Goal: Task Accomplishment & Management: Complete application form

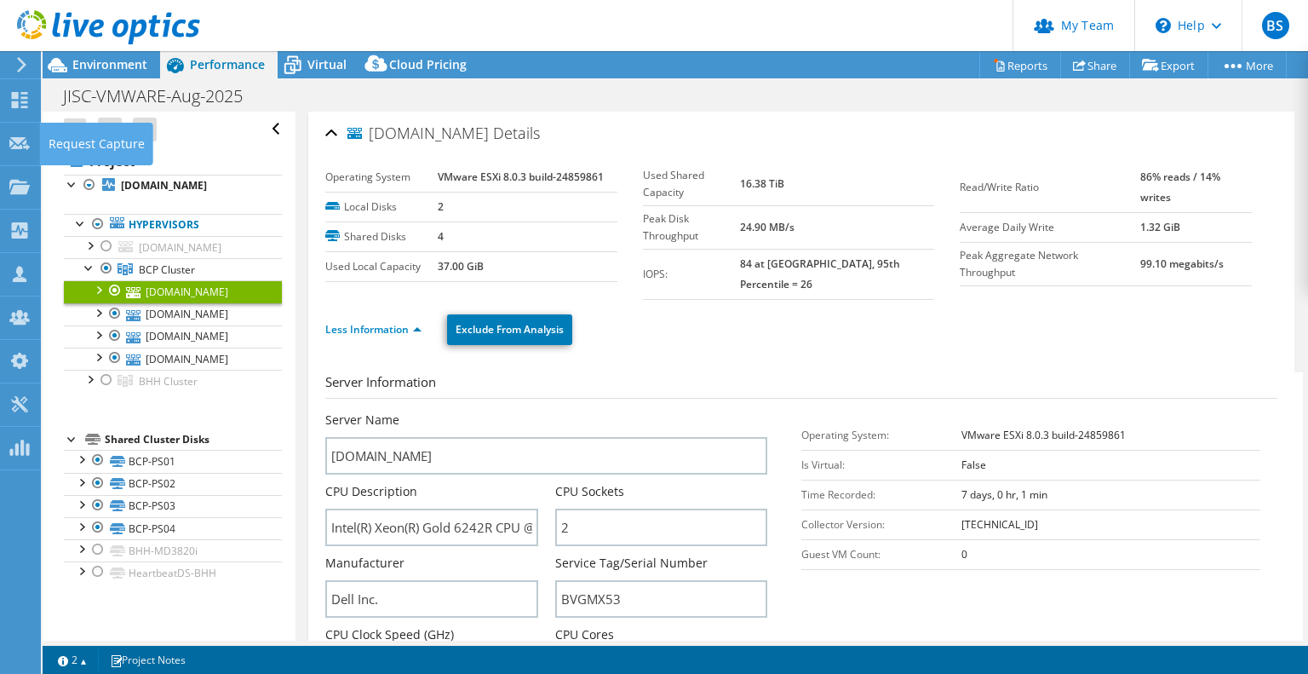
select select "USD"
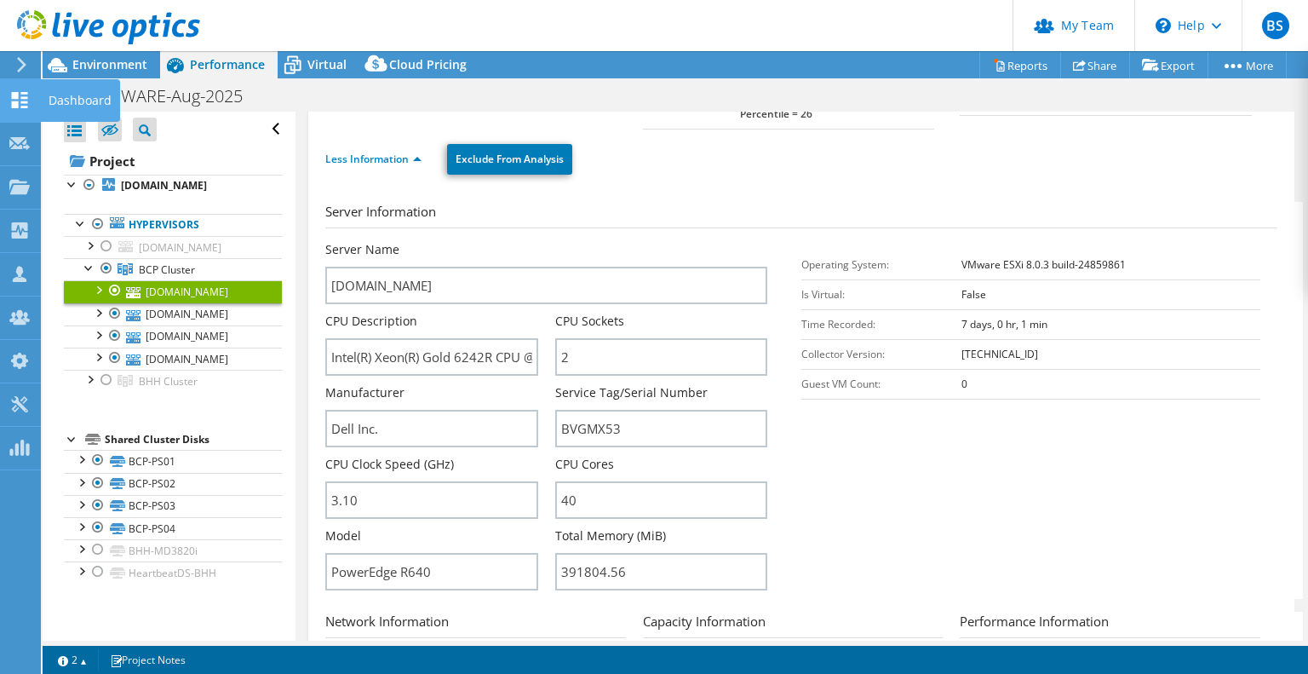
click at [19, 98] on icon at bounding box center [19, 100] width 20 height 16
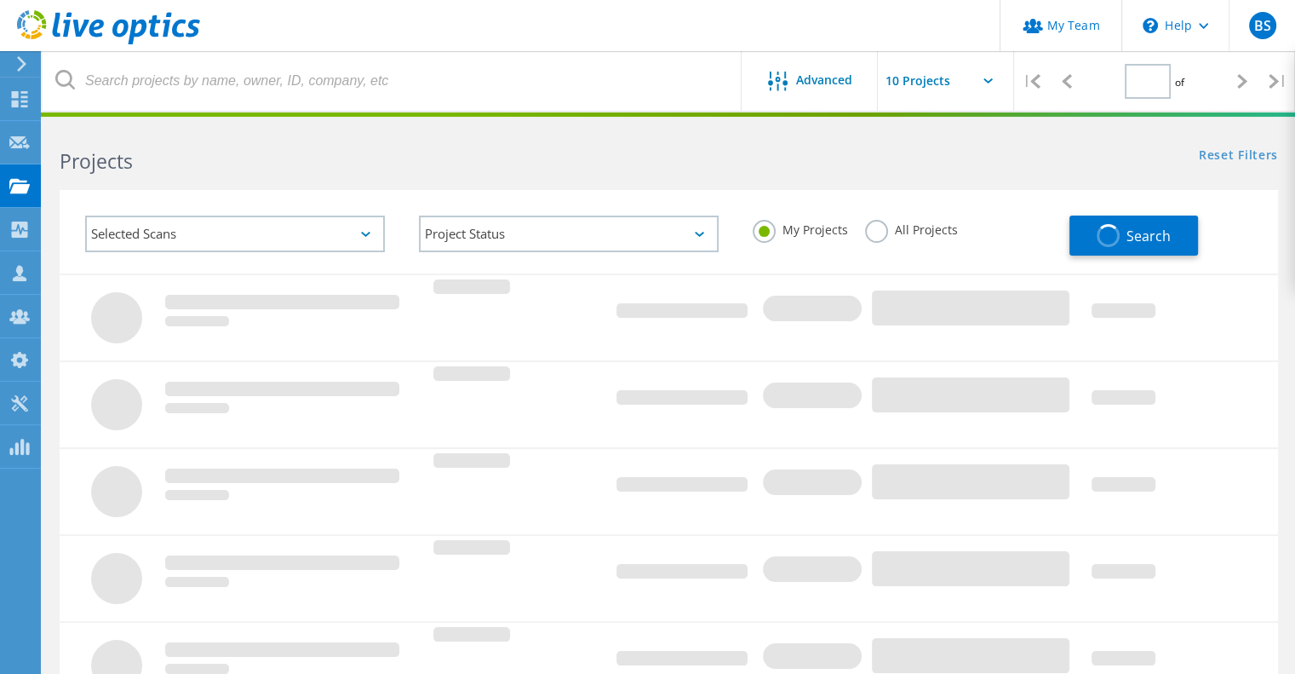
type input "1"
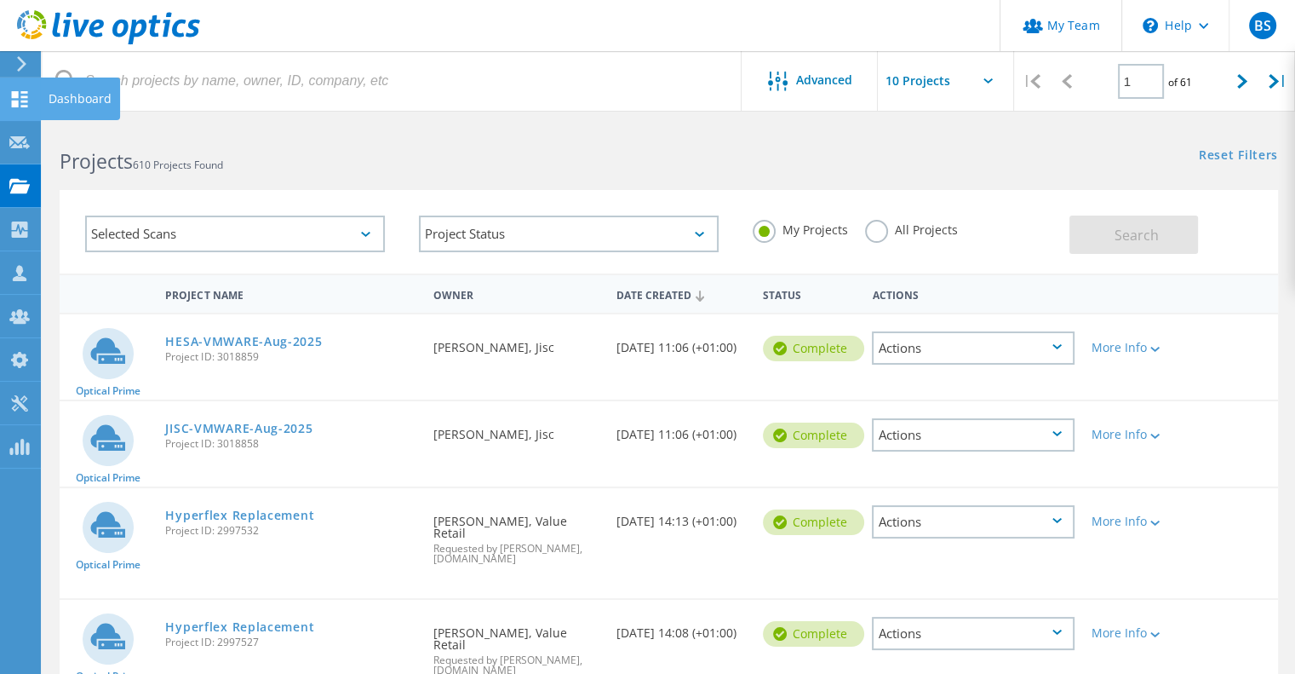
click at [23, 95] on use at bounding box center [20, 99] width 16 height 16
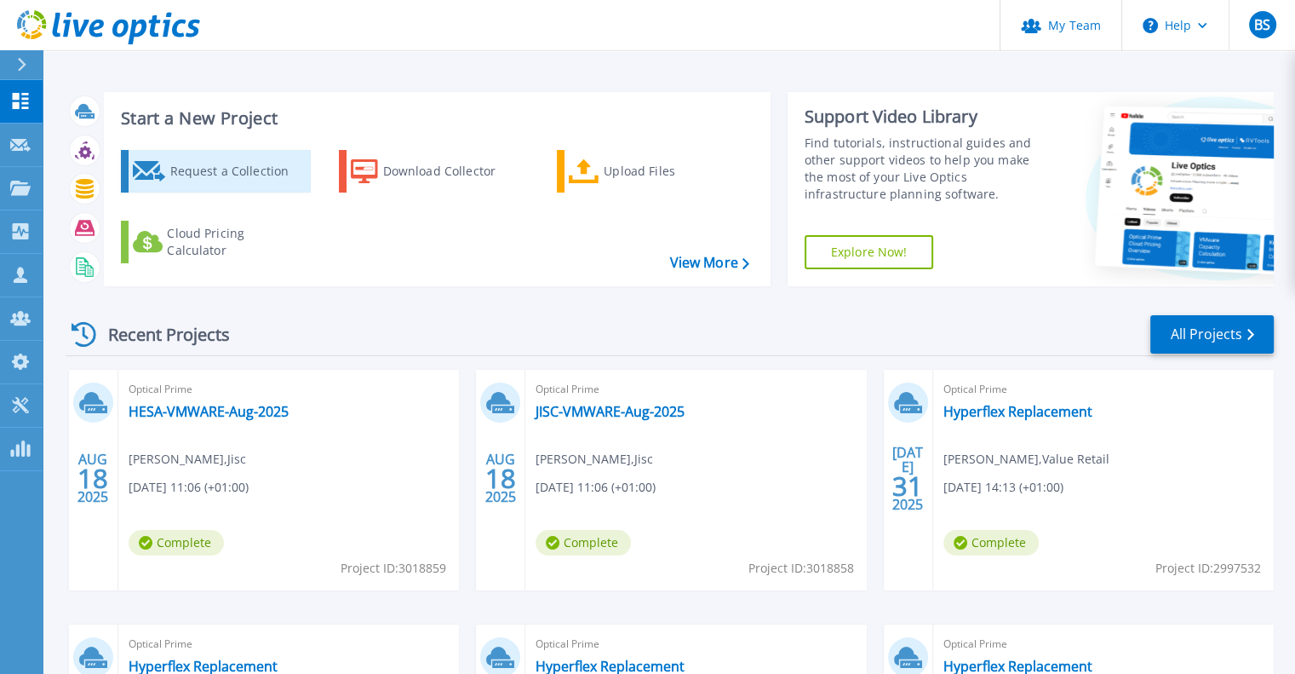
click at [252, 163] on div "Request a Collection" at bounding box center [237, 171] width 136 height 34
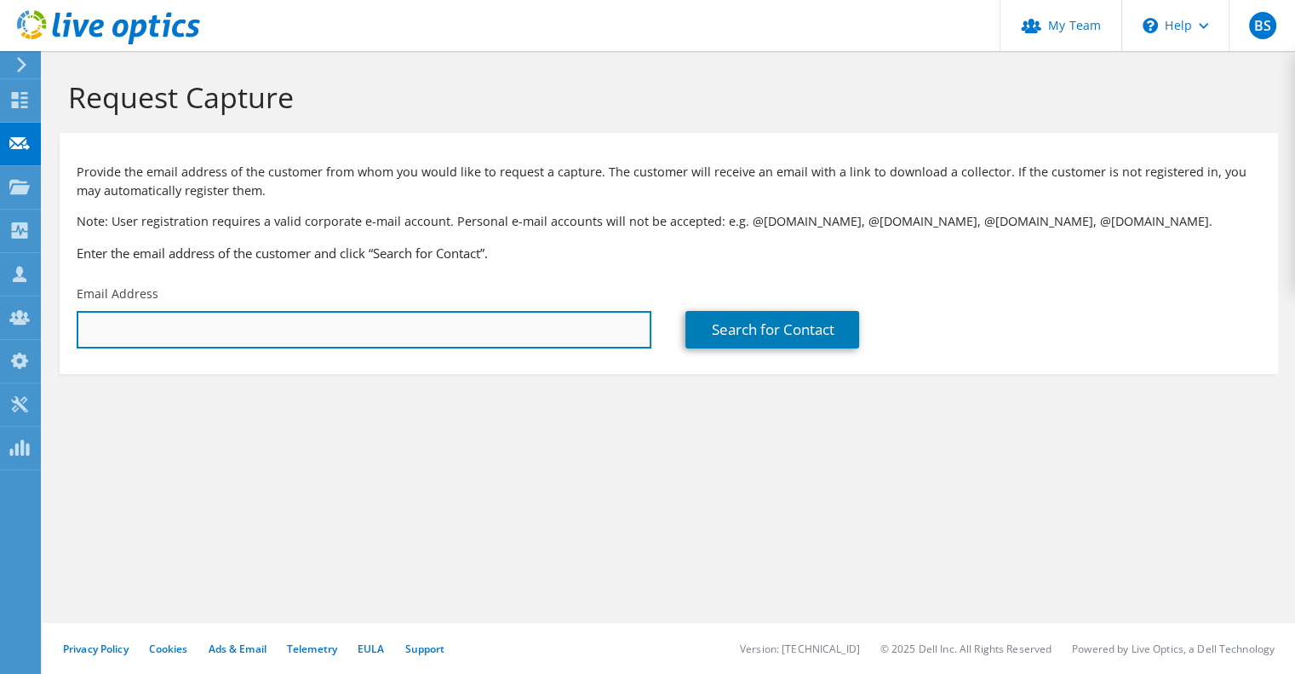
click at [251, 341] on input "text" at bounding box center [364, 329] width 575 height 37
paste input "[PERSON_NAME][EMAIL_ADDRESS][PERSON_NAME][DOMAIN_NAME]"
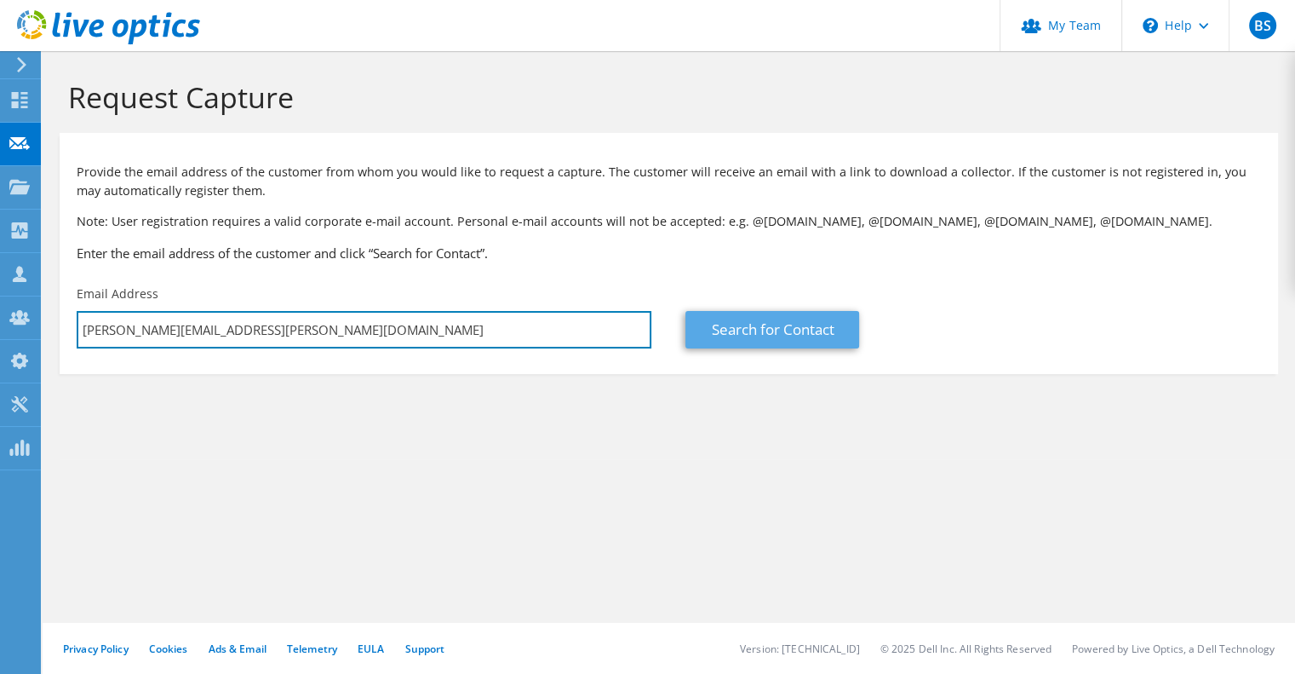
type input "[PERSON_NAME][EMAIL_ADDRESS][PERSON_NAME][DOMAIN_NAME]"
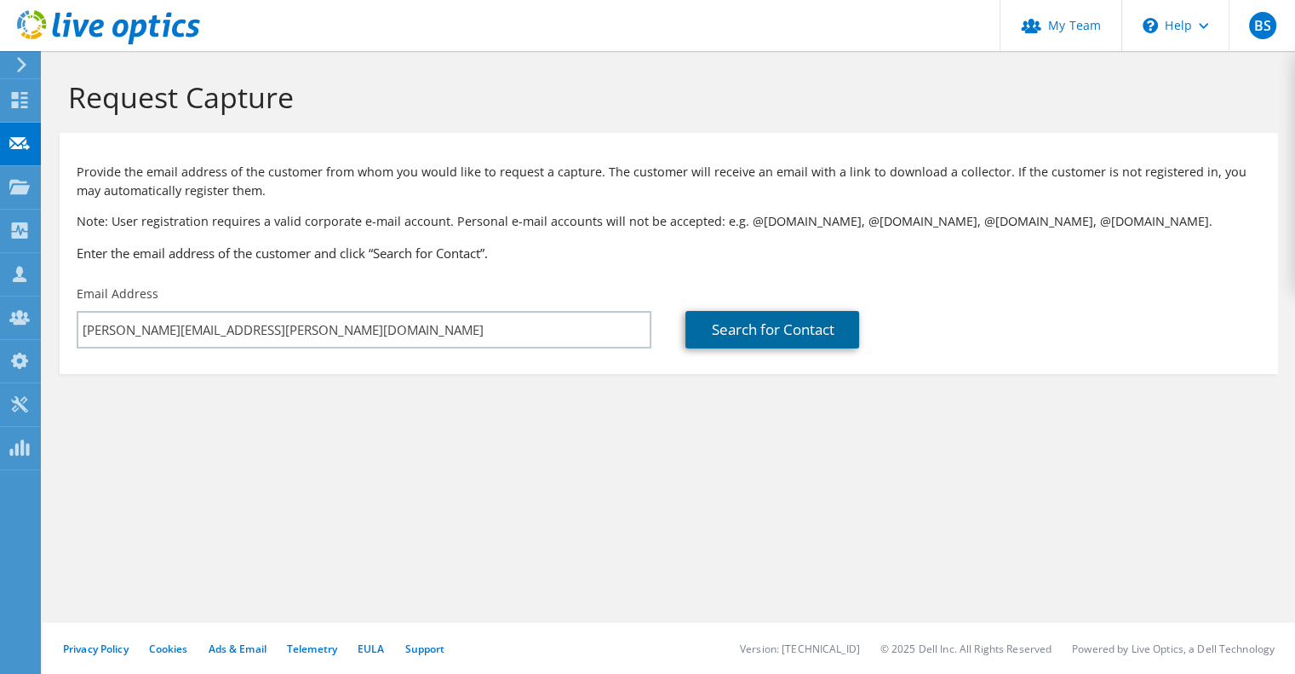
click at [744, 333] on link "Search for Contact" at bounding box center [773, 329] width 174 height 37
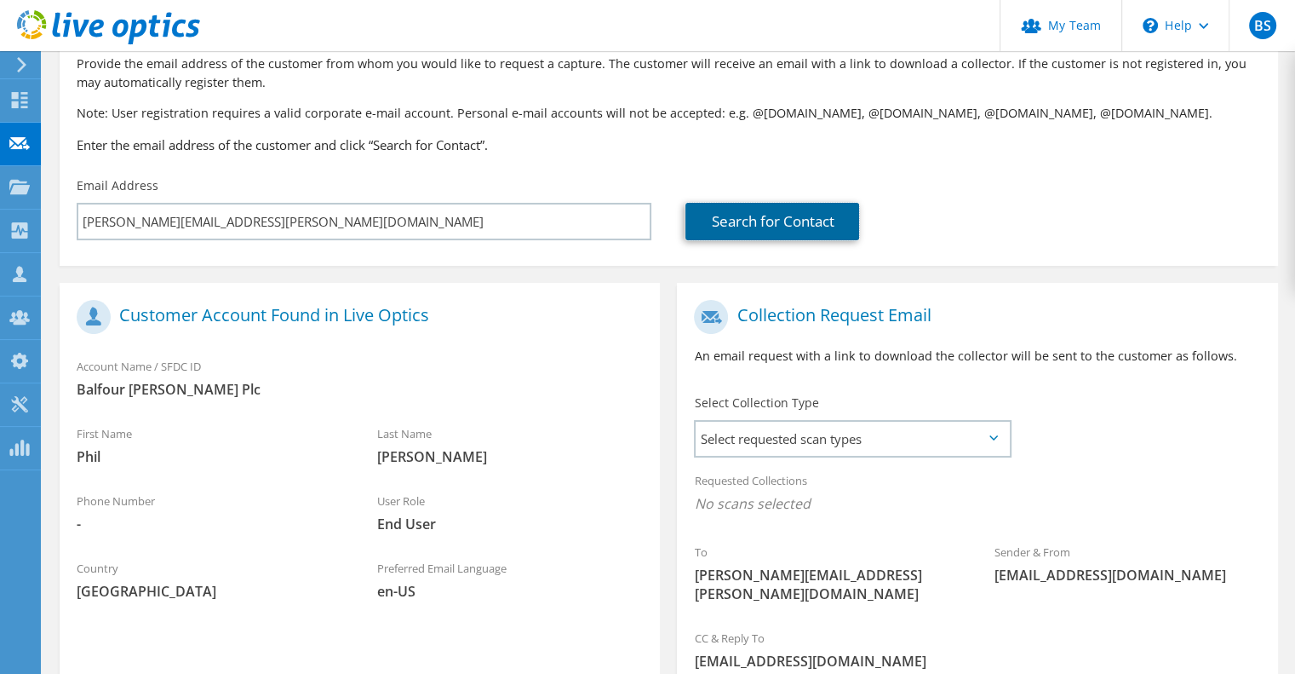
scroll to position [170, 0]
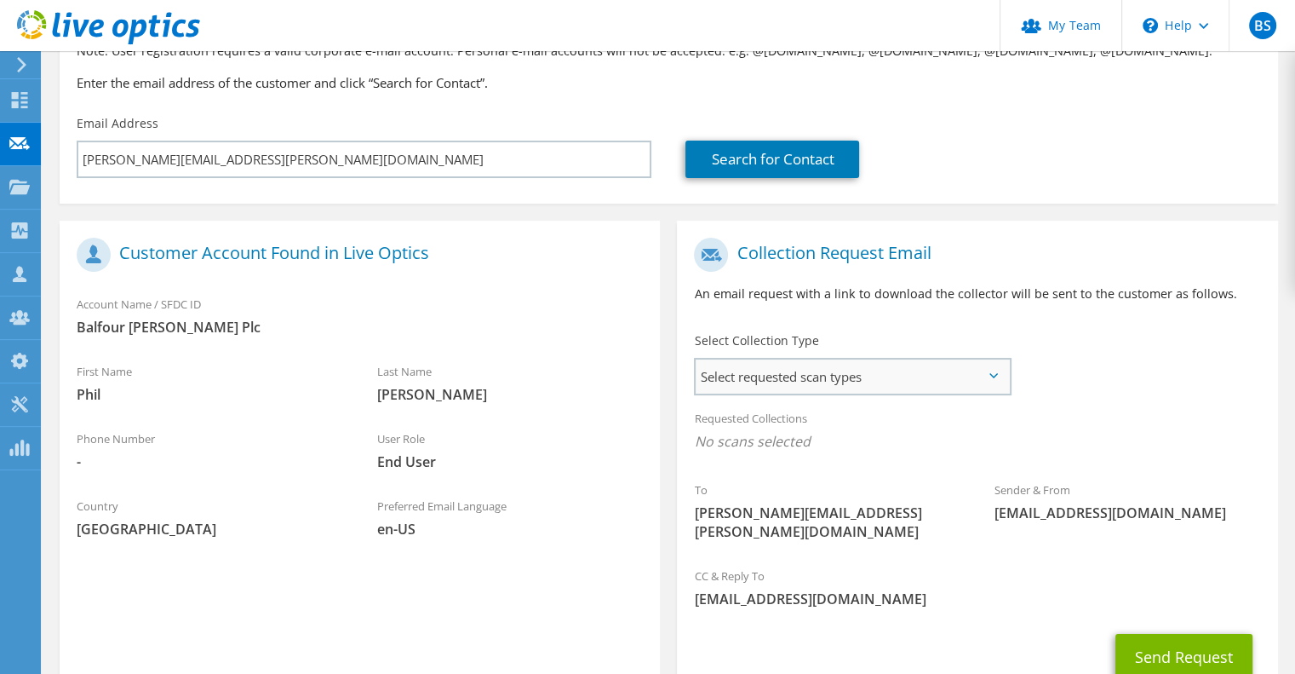
click at [848, 383] on span "Select requested scan types" at bounding box center [852, 376] width 313 height 34
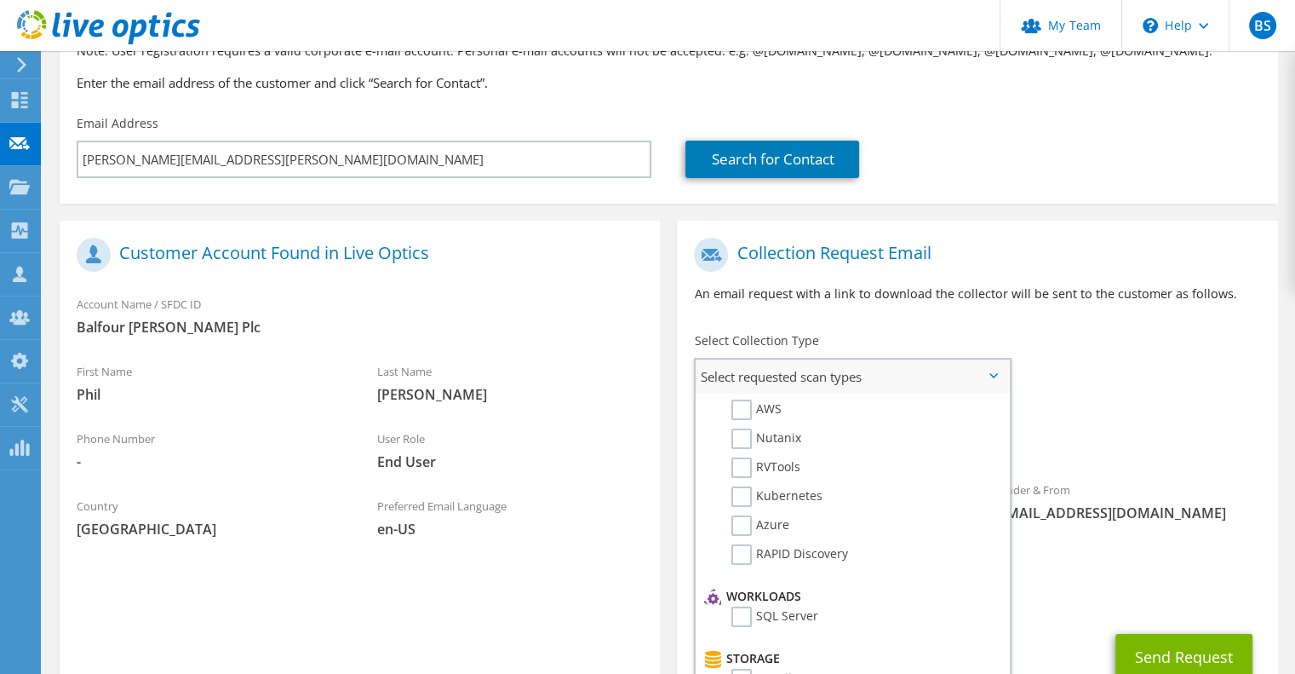
scroll to position [85, 0]
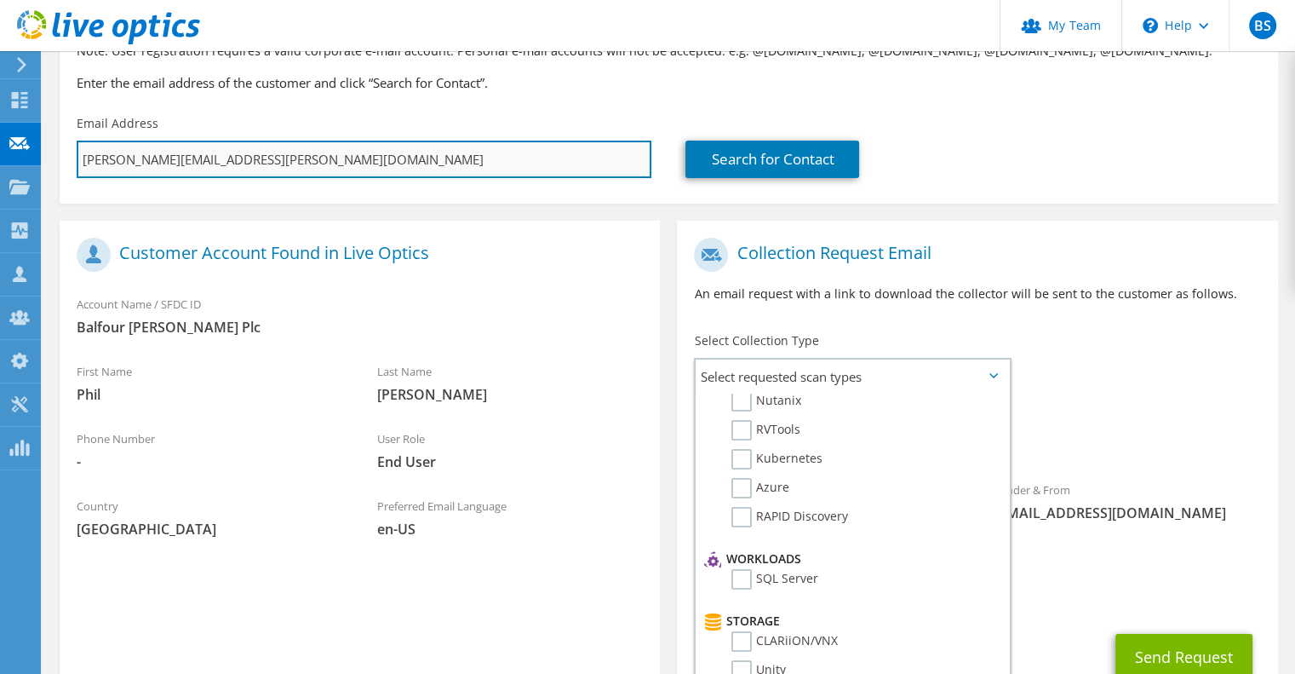
click at [83, 158] on input "[PERSON_NAME][EMAIL_ADDRESS][PERSON_NAME][DOMAIN_NAME]" at bounding box center [364, 159] width 575 height 37
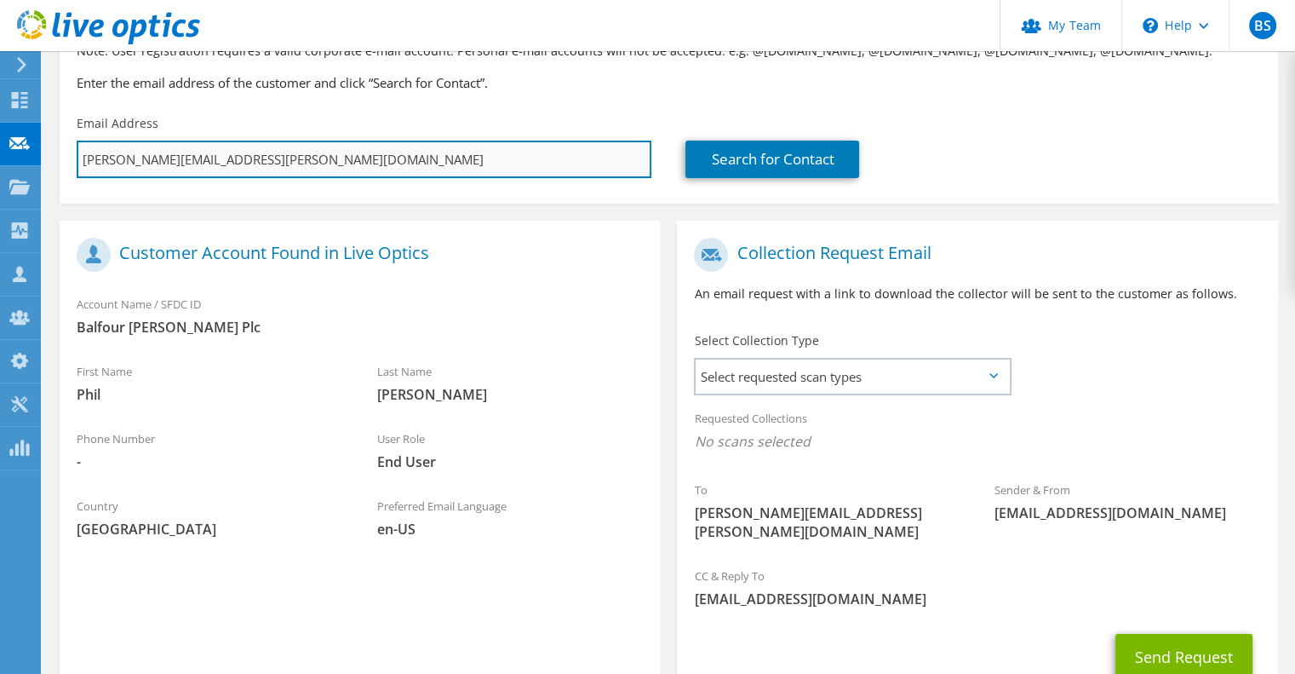
click at [279, 159] on input "[PERSON_NAME][EMAIL_ADDRESS][PERSON_NAME][DOMAIN_NAME]" at bounding box center [364, 159] width 575 height 37
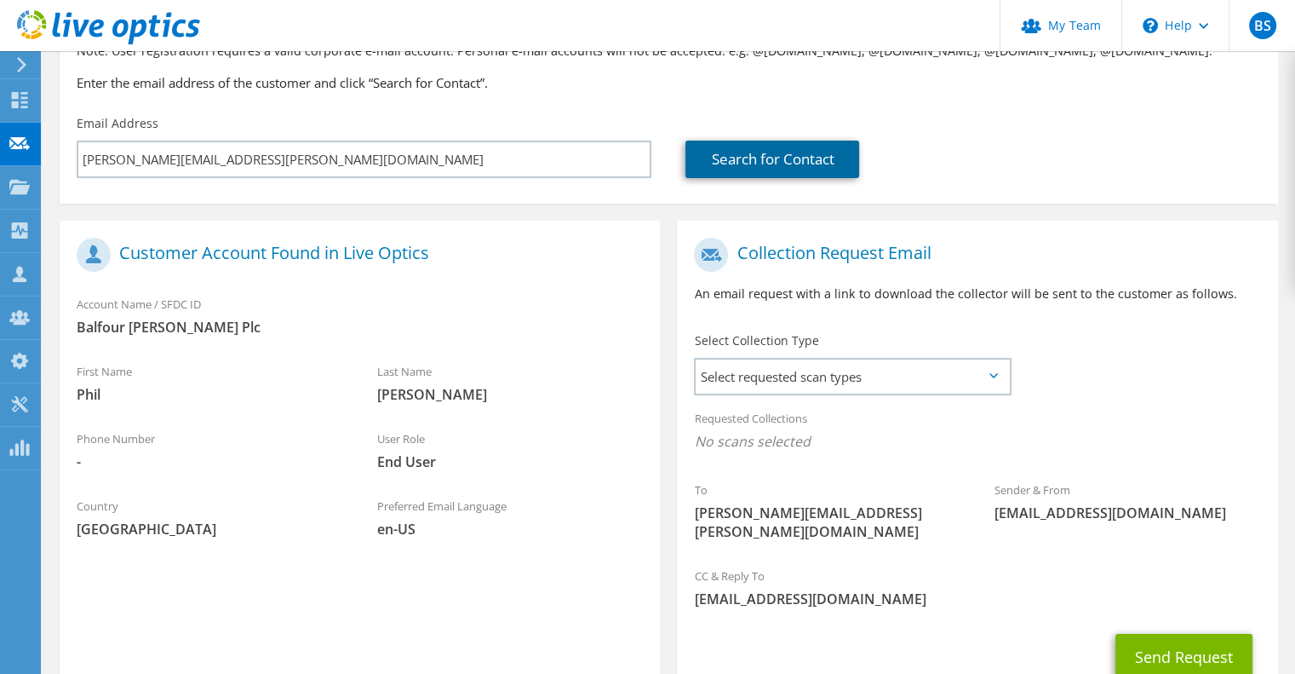
click at [787, 157] on link "Search for Contact" at bounding box center [773, 159] width 174 height 37
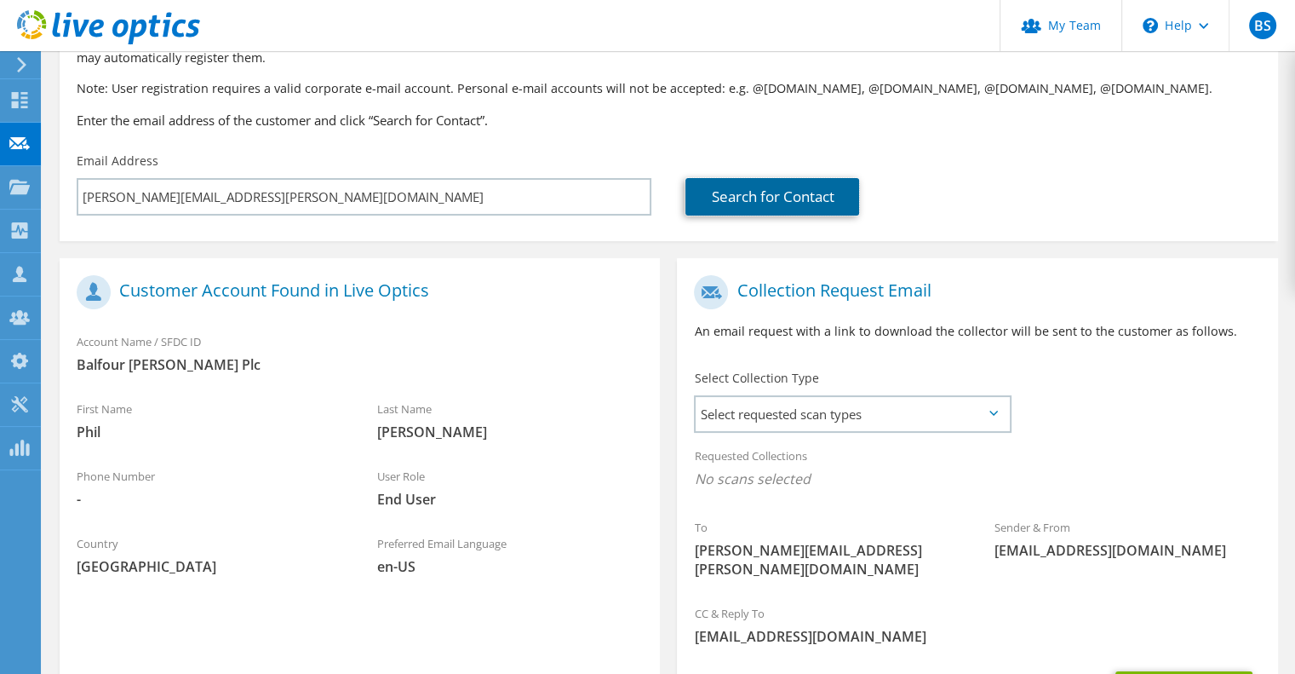
scroll to position [170, 0]
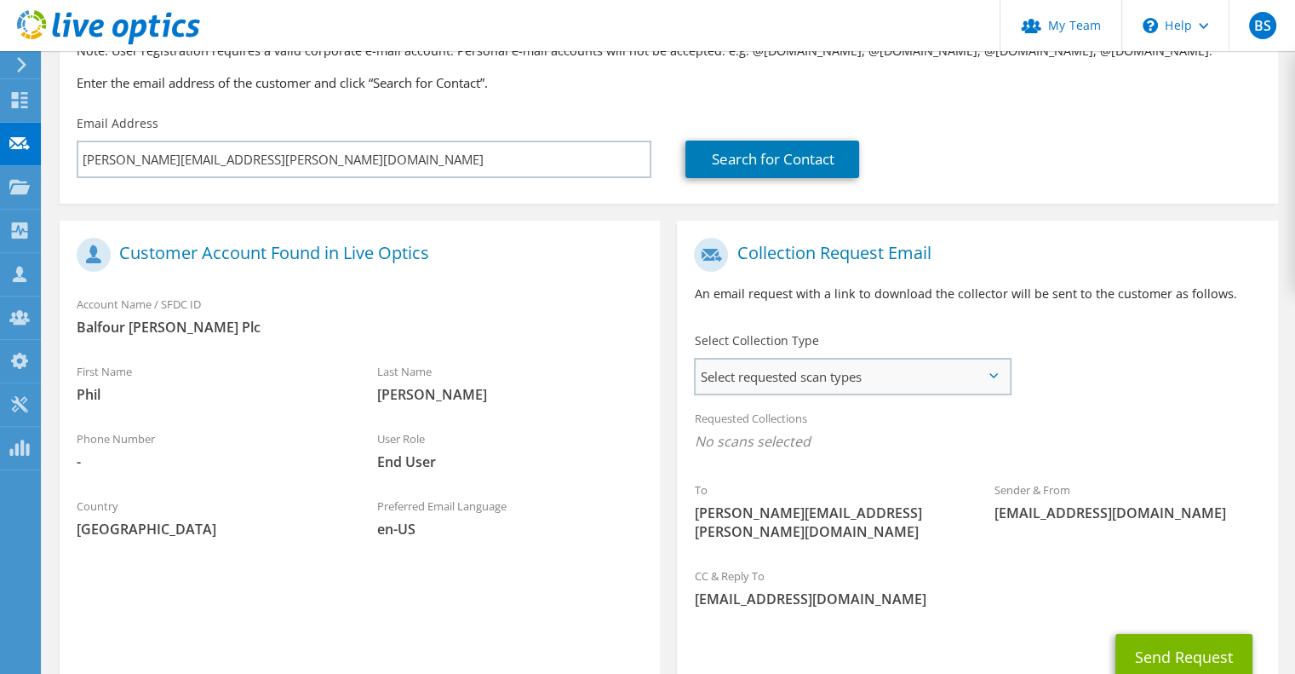
click at [861, 359] on span "Select requested scan types" at bounding box center [852, 376] width 313 height 34
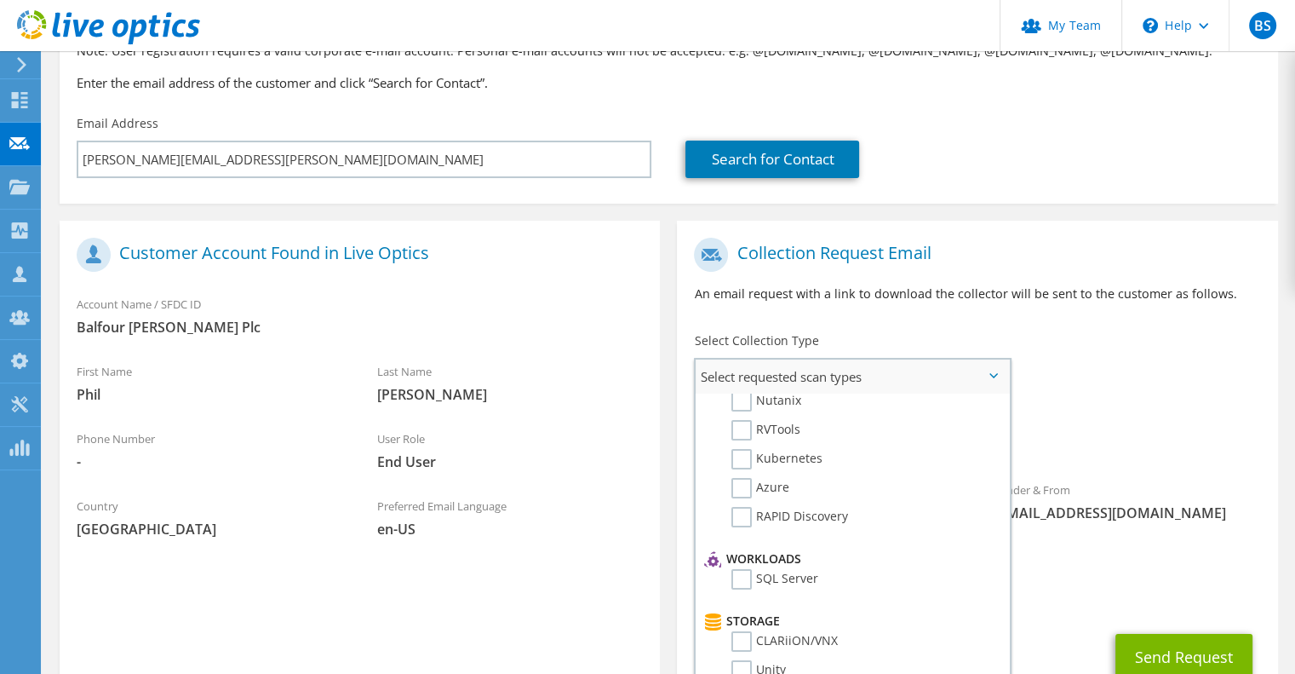
scroll to position [0, 0]
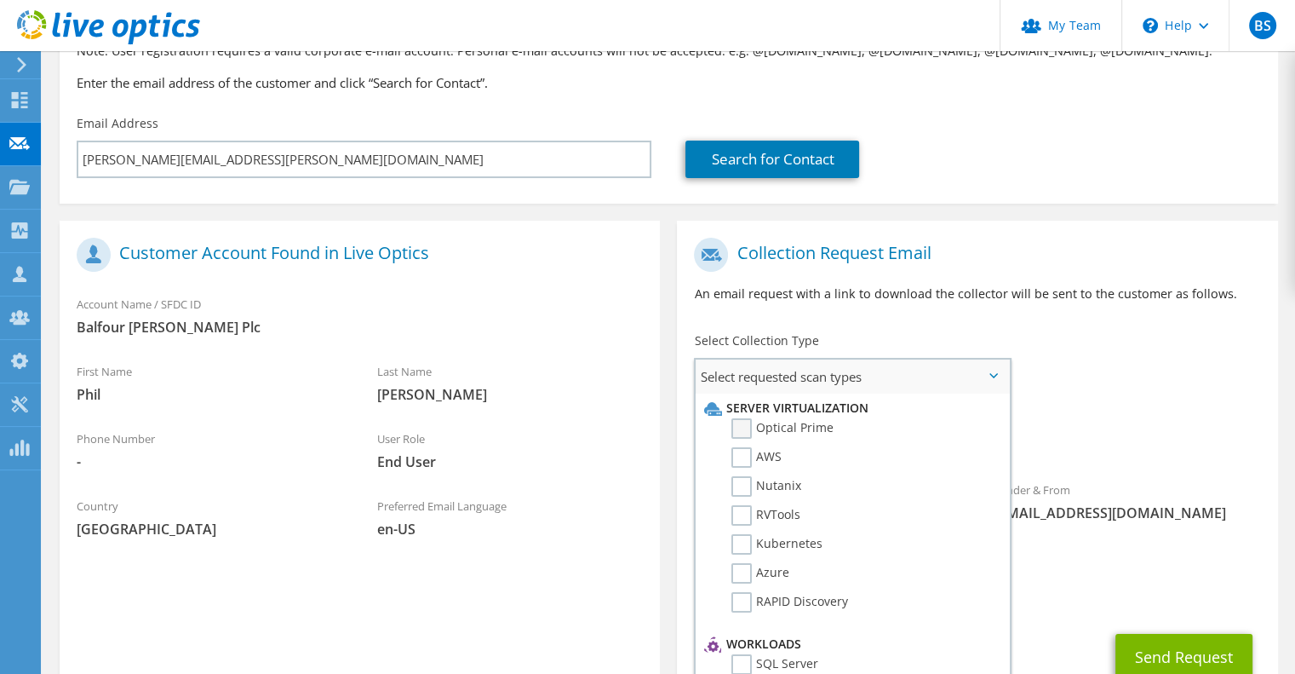
click at [746, 432] on label "Optical Prime" at bounding box center [783, 428] width 102 height 20
click at [0, 0] on input "Optical Prime" at bounding box center [0, 0] width 0 height 0
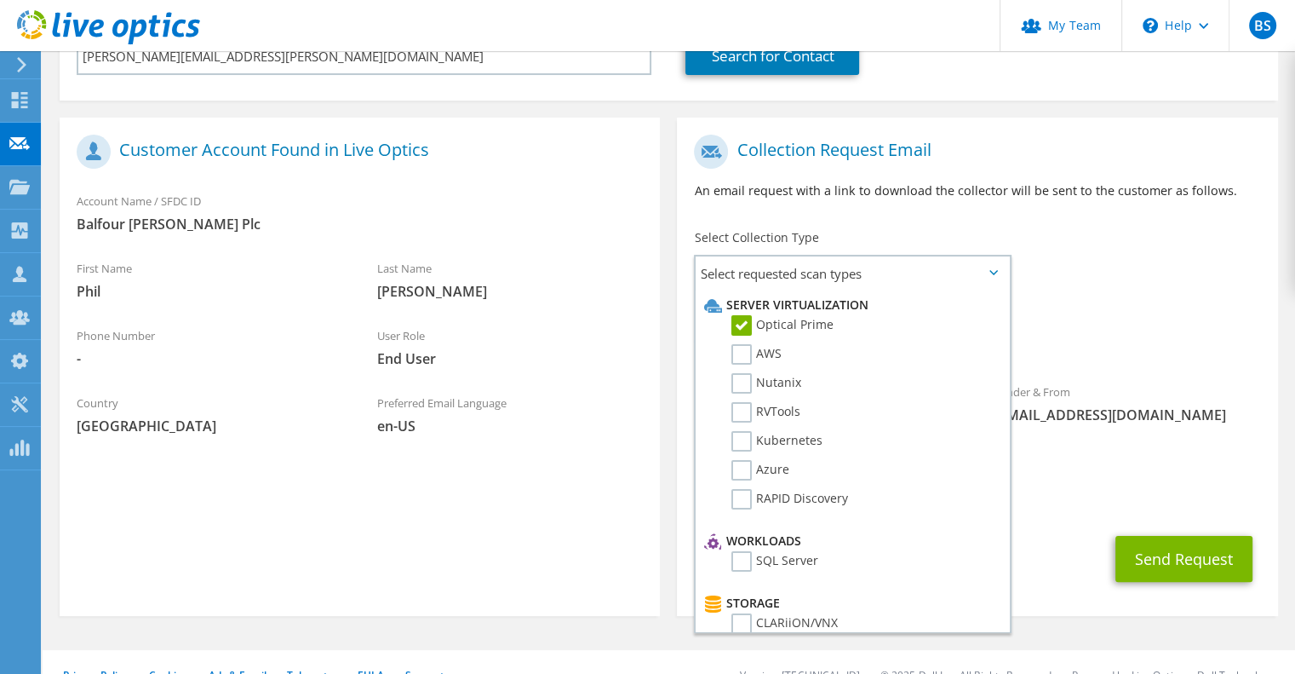
scroll to position [282, 0]
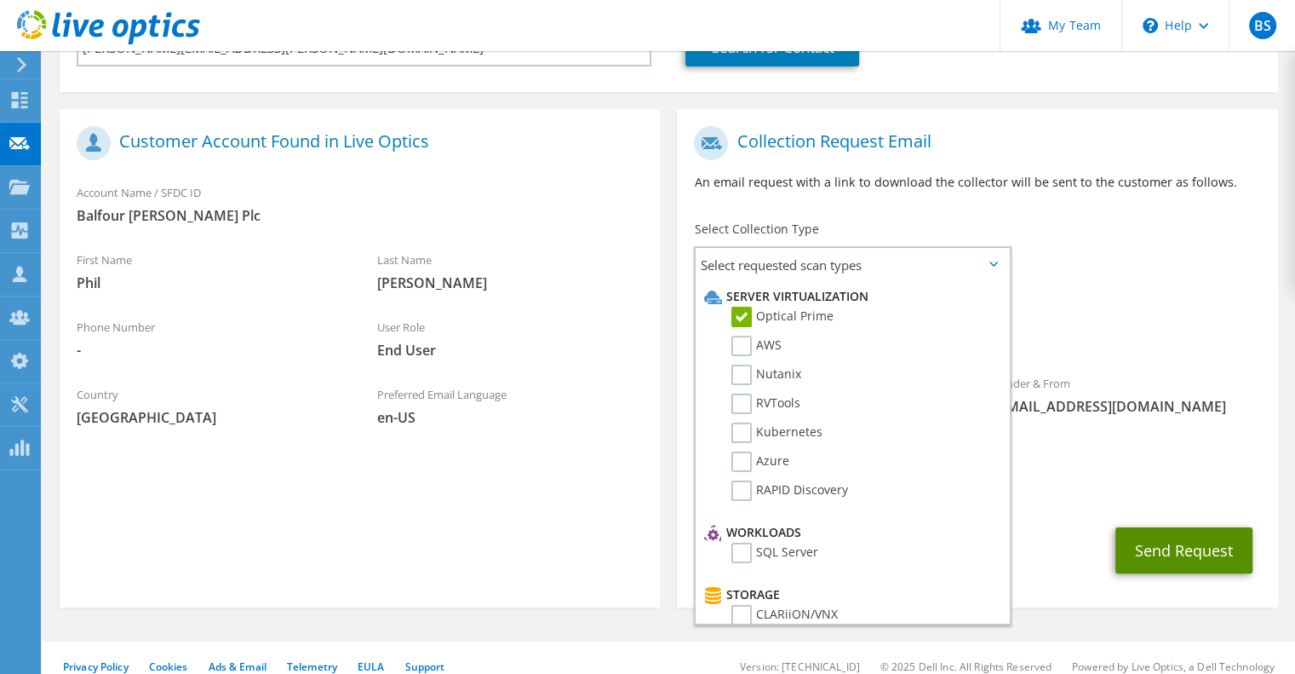
click at [1190, 527] on button "Send Request" at bounding box center [1184, 550] width 137 height 46
